Goal: Find contact information: Find contact information

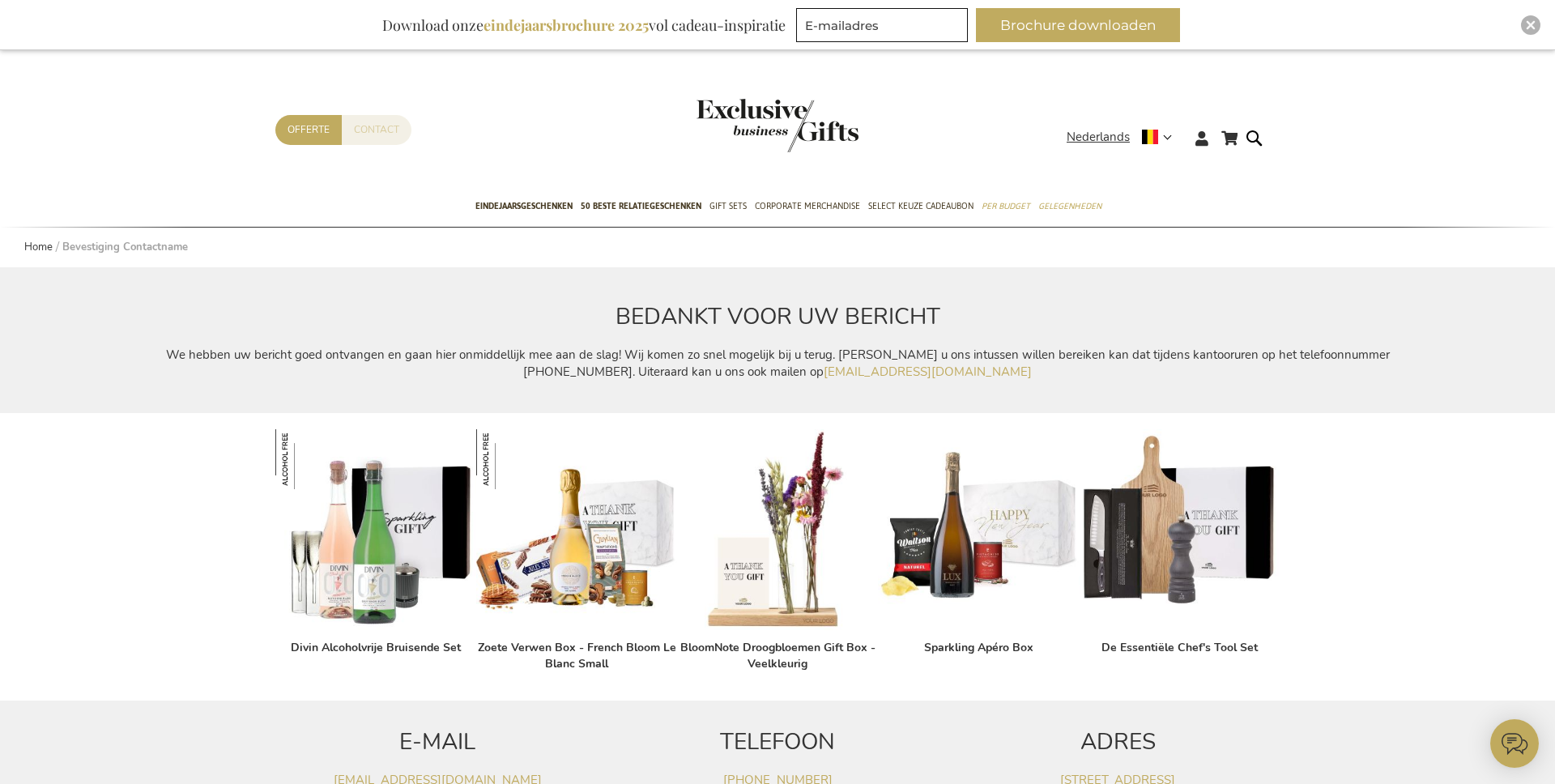
click at [371, 128] on link "Contact" at bounding box center [376, 130] width 70 height 30
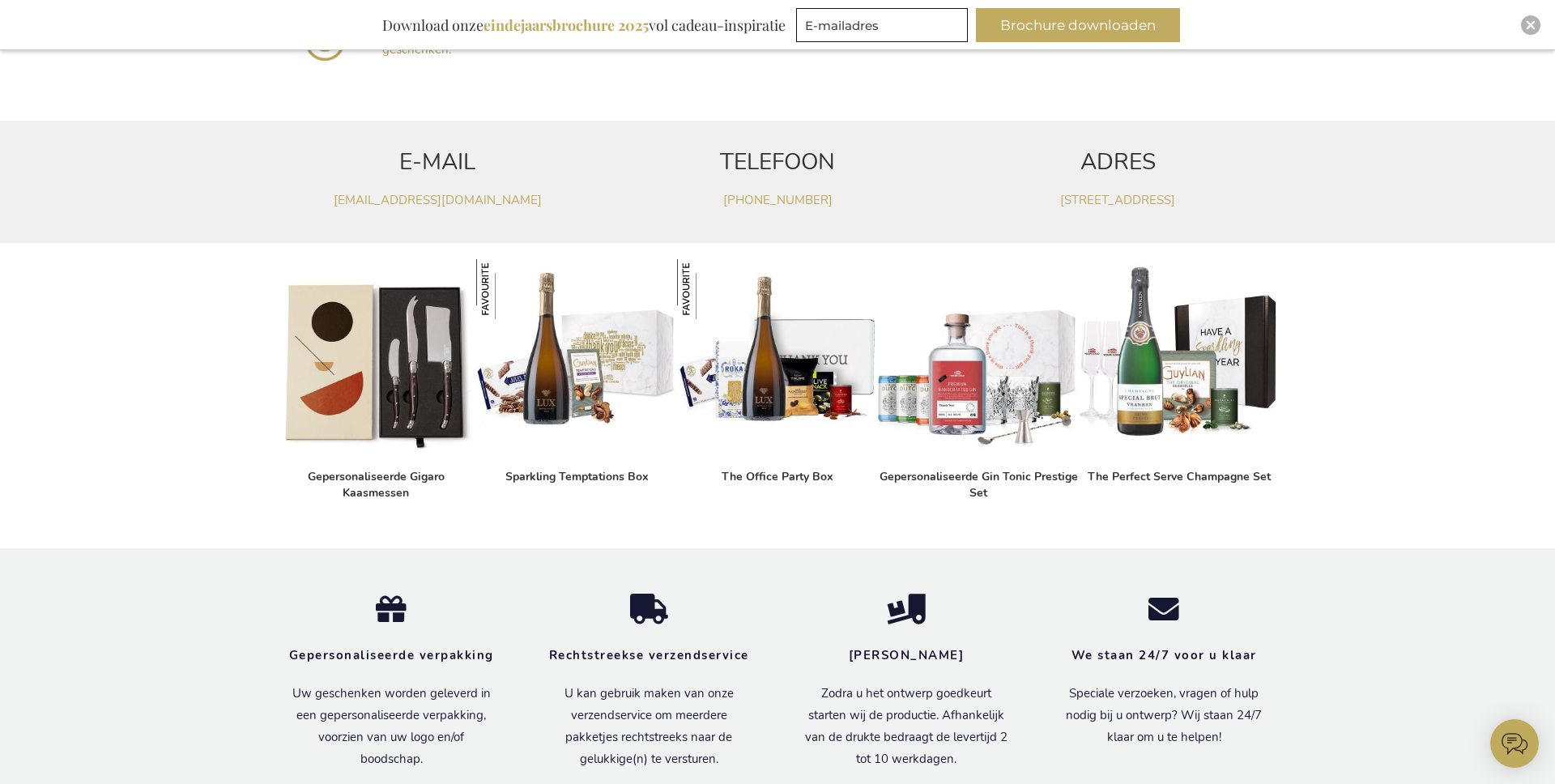
scroll to position [1371, 0]
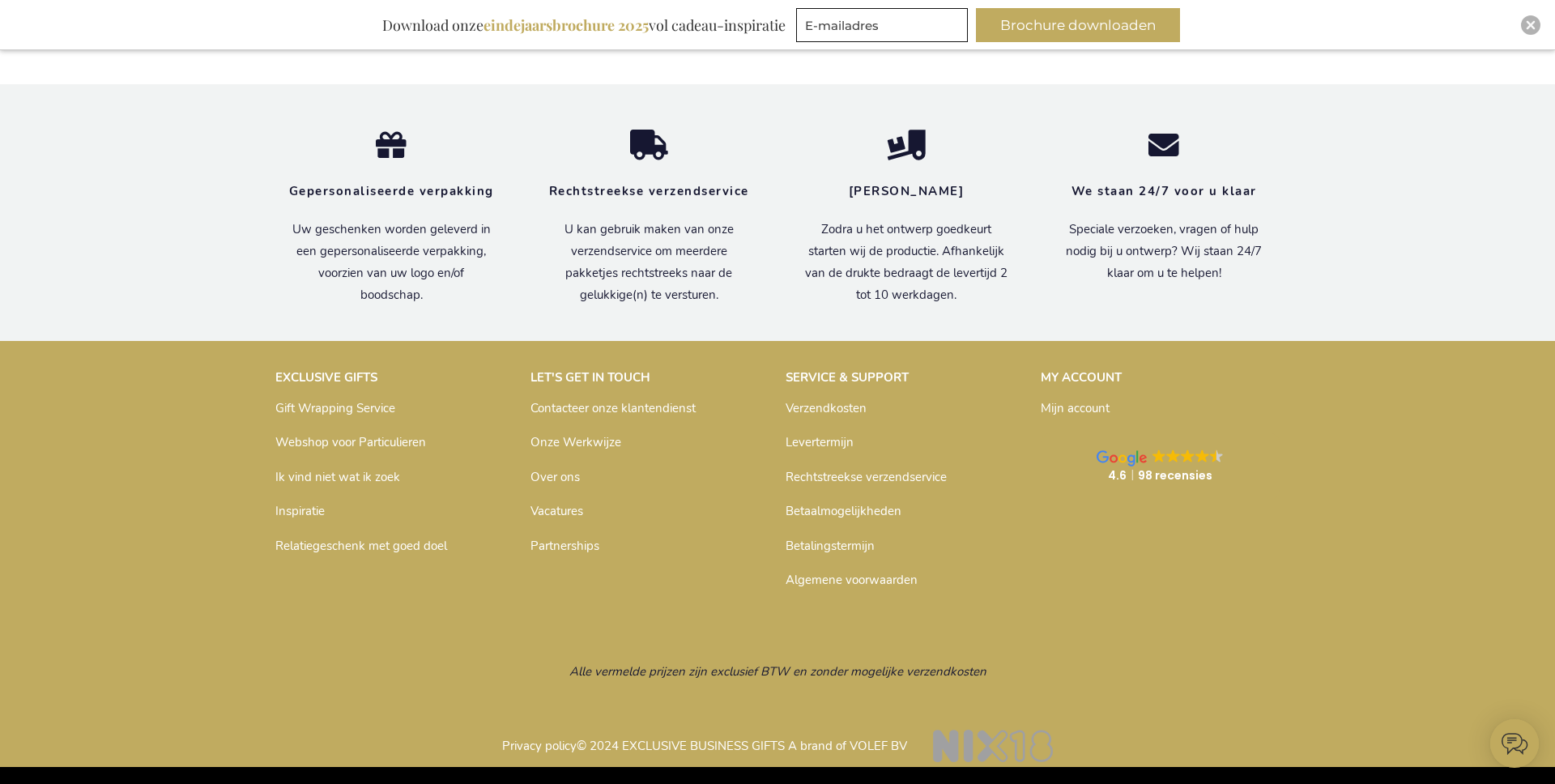
click at [290, 508] on link "Inspiratie" at bounding box center [300, 510] width 49 height 16
click at [331, 489] on p "Ik vind niet wat ik zoek" at bounding box center [395, 478] width 239 height 26
click at [335, 480] on link "Ik vind niet wat ik zoek" at bounding box center [338, 477] width 125 height 16
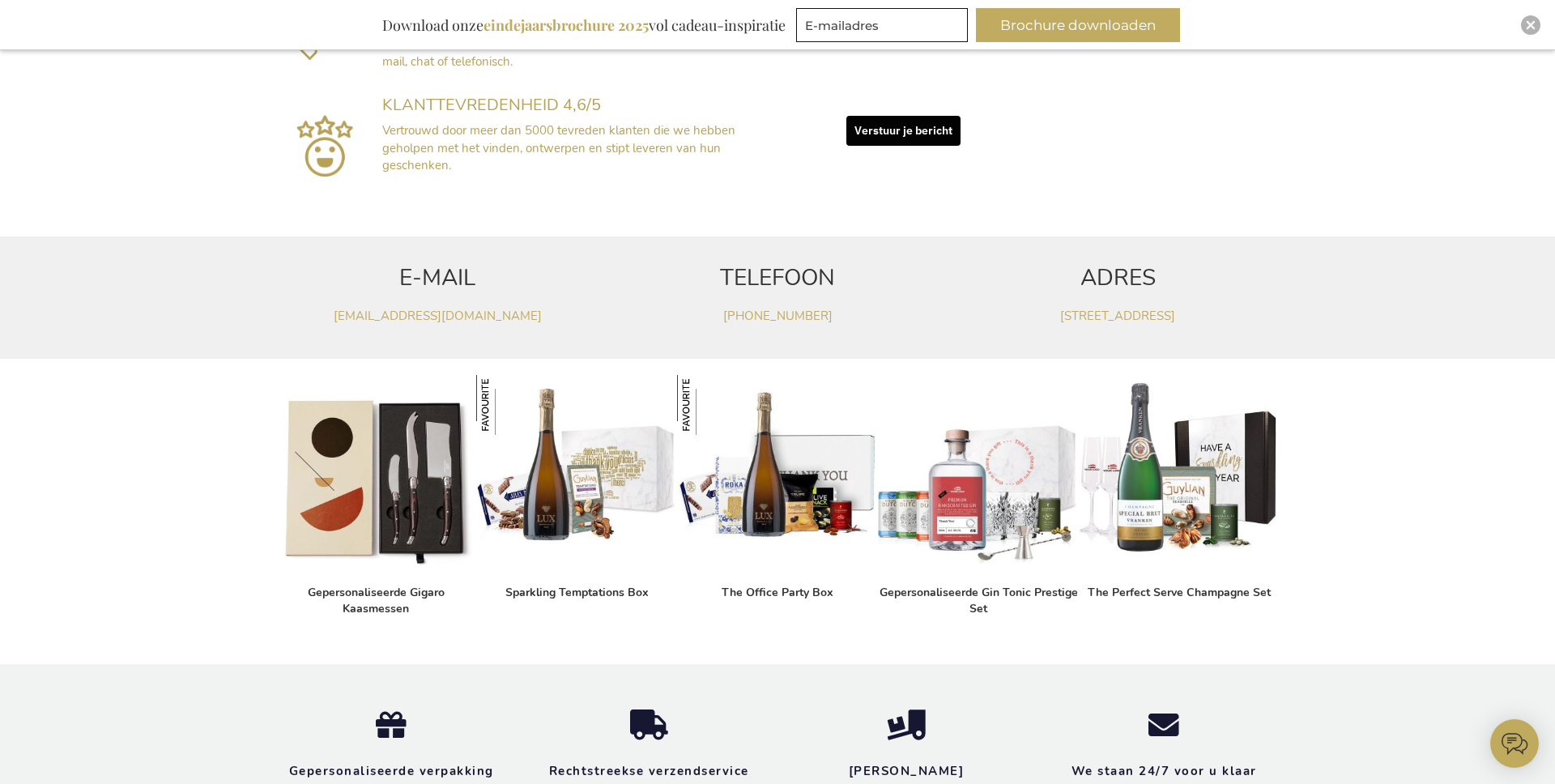
scroll to position [1371, 0]
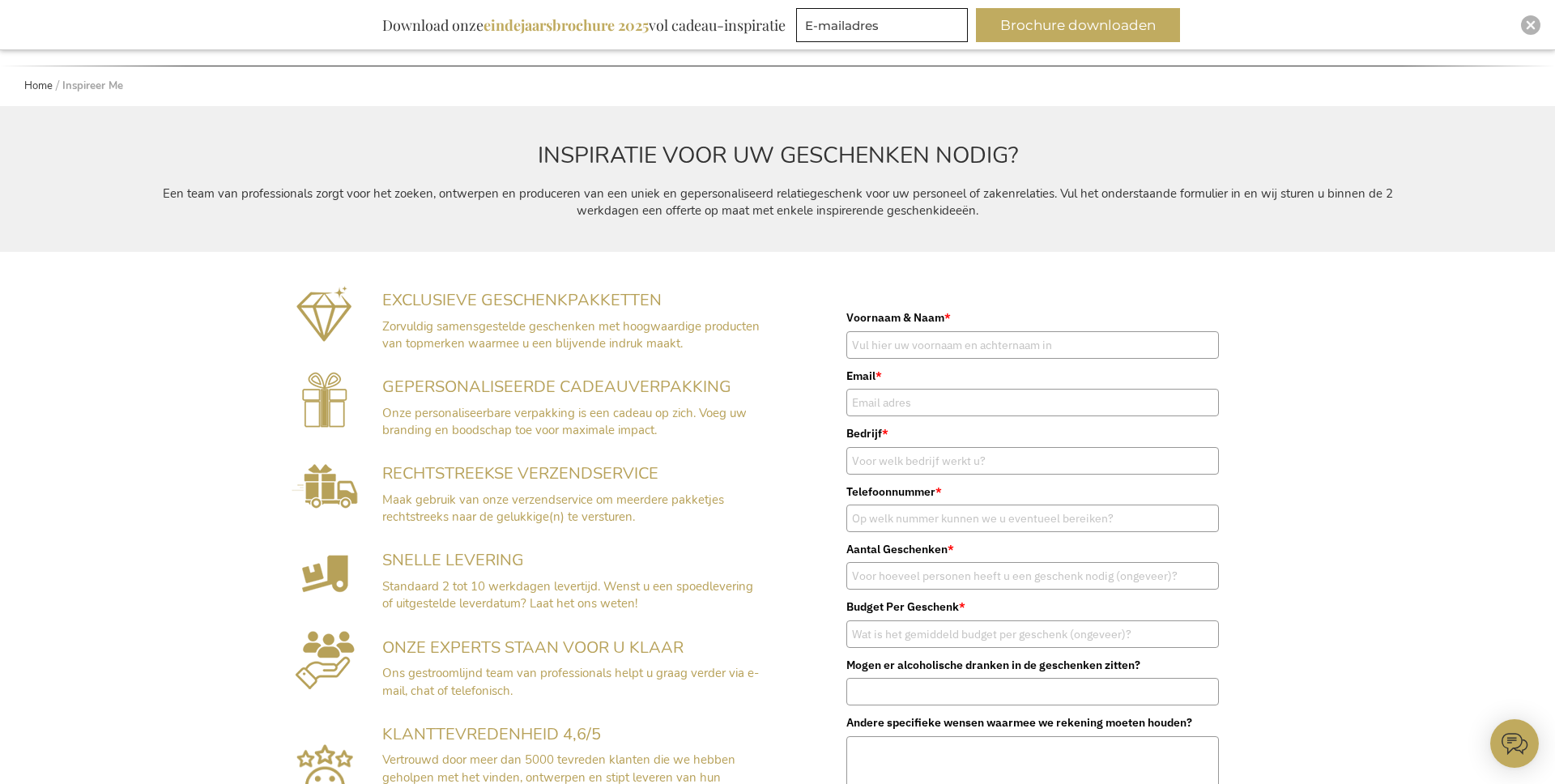
scroll to position [164, 0]
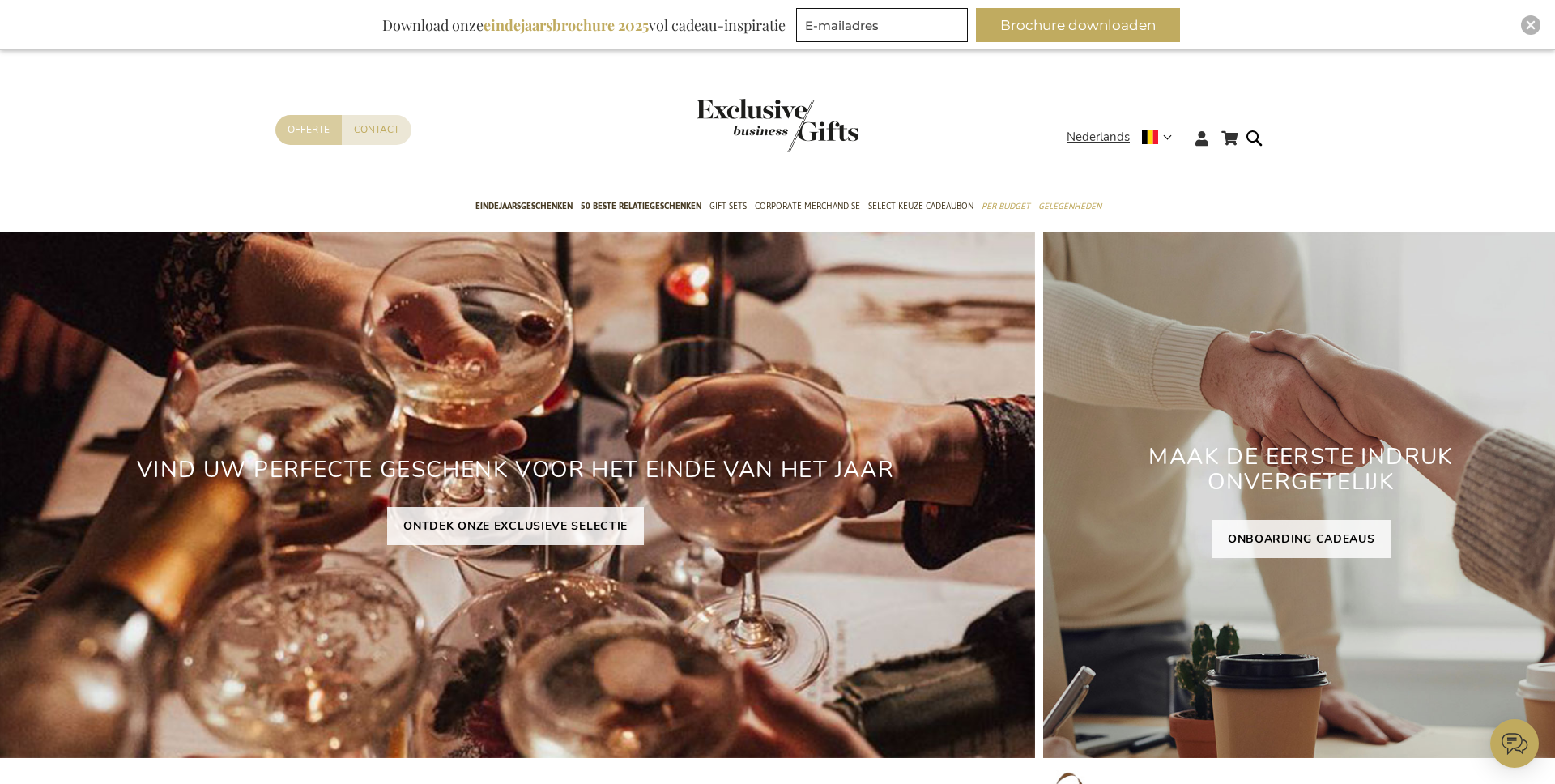
click at [294, 133] on link "Offerte" at bounding box center [308, 130] width 66 height 30
